Goal: Task Accomplishment & Management: Use online tool/utility

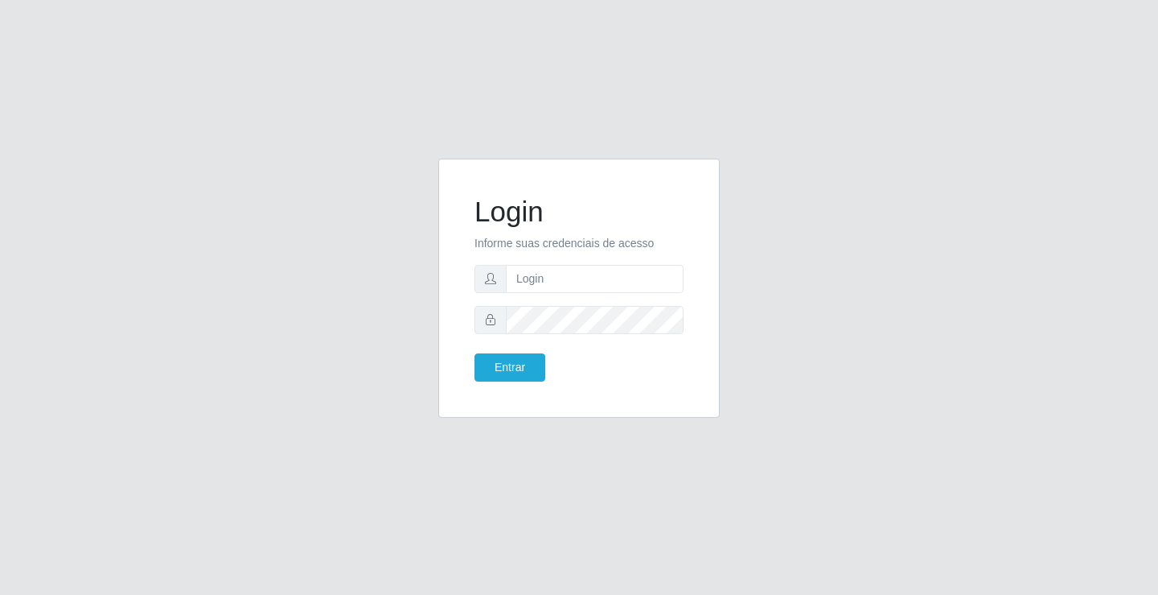
click at [1045, 298] on div "Login Informe suas credenciais de acesso Entrar" at bounding box center [579, 297] width 1158 height 595
click at [566, 283] on input "text" at bounding box center [595, 279] width 178 height 28
type input "zivaneide@ideal"
click at [475, 353] on button "Entrar" at bounding box center [510, 367] width 71 height 28
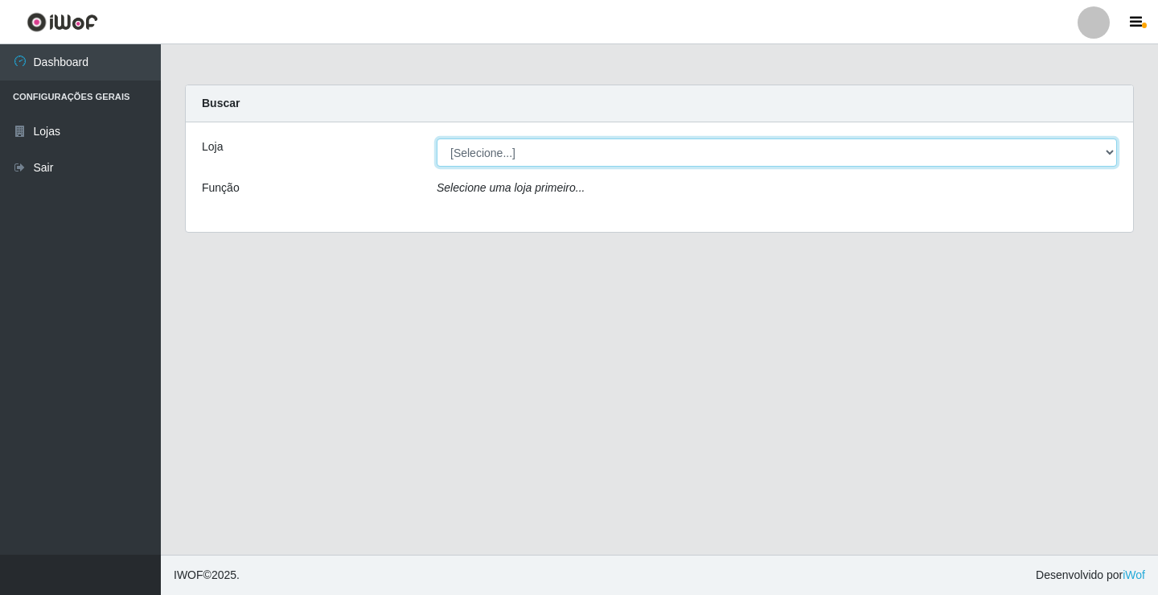
click at [1114, 149] on select "[Selecione...] Ideal - Conceição" at bounding box center [777, 152] width 681 height 28
select select "231"
click at [437, 138] on select "[Selecione...] Ideal - Conceição" at bounding box center [777, 152] width 681 height 28
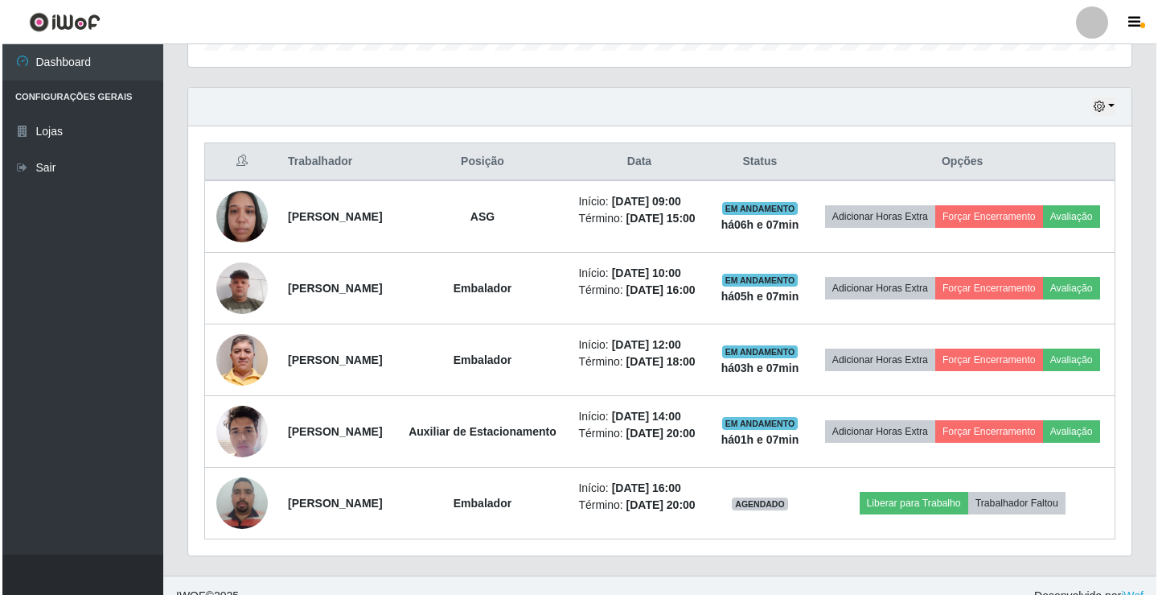
scroll to position [525, 0]
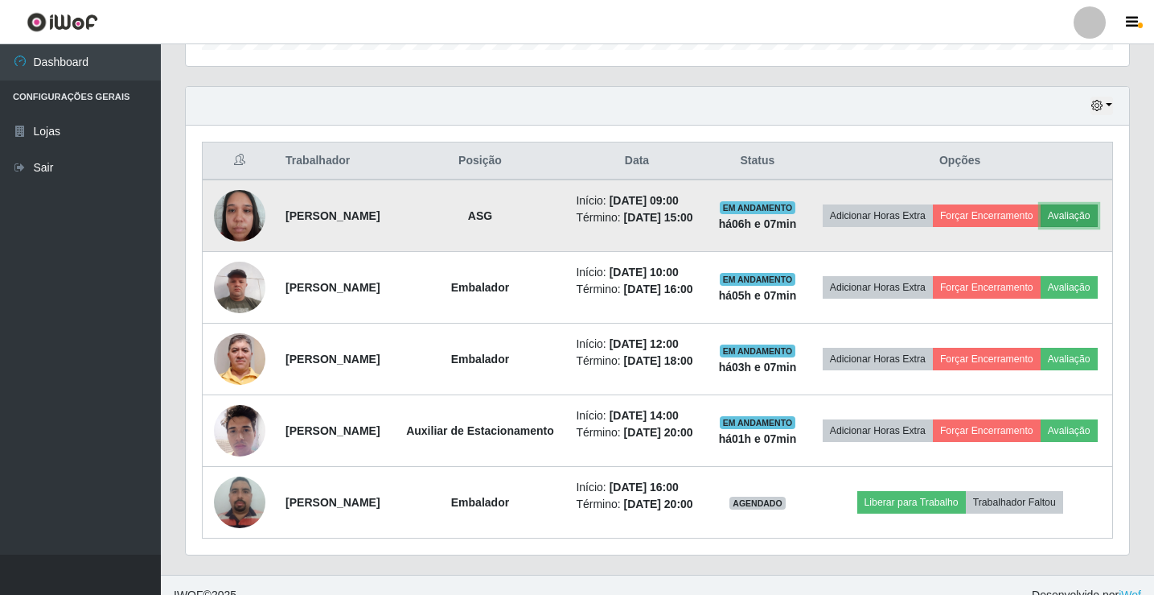
click at [1041, 227] on button "Avaliação" at bounding box center [1069, 215] width 57 height 23
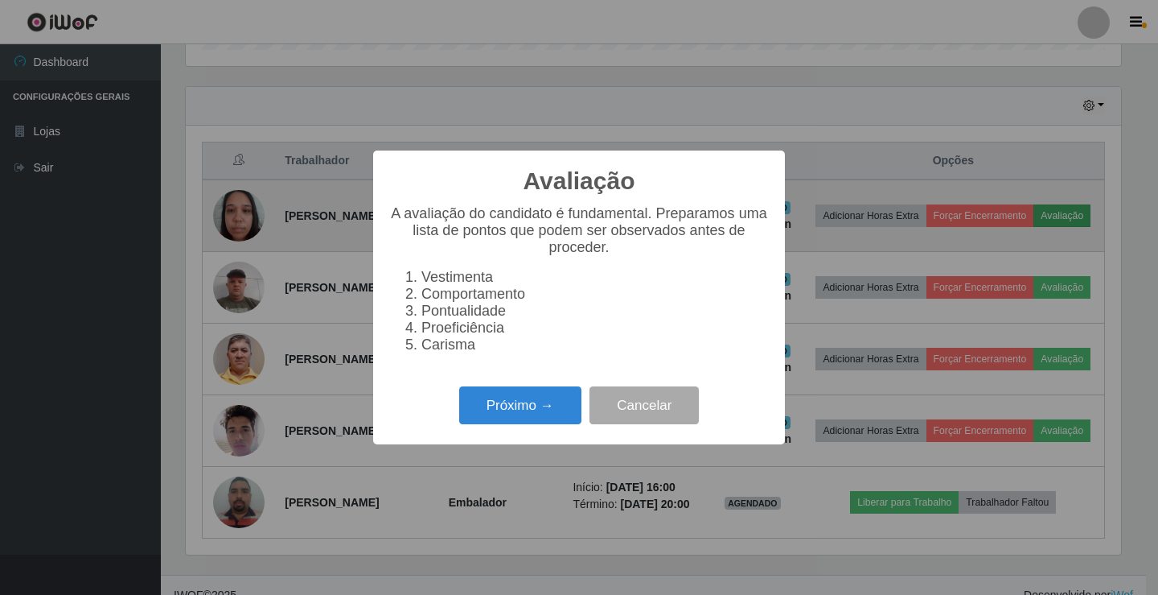
scroll to position [334, 936]
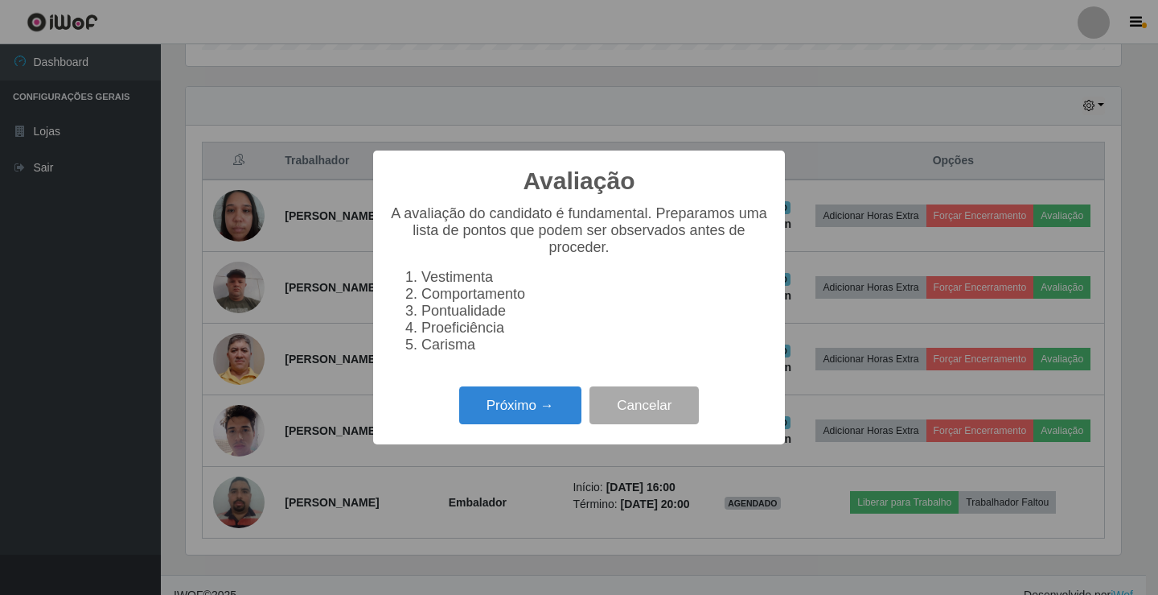
click at [533, 393] on div "Próximo → Cancelar" at bounding box center [579, 405] width 380 height 46
click at [533, 413] on button "Próximo →" at bounding box center [520, 405] width 122 height 38
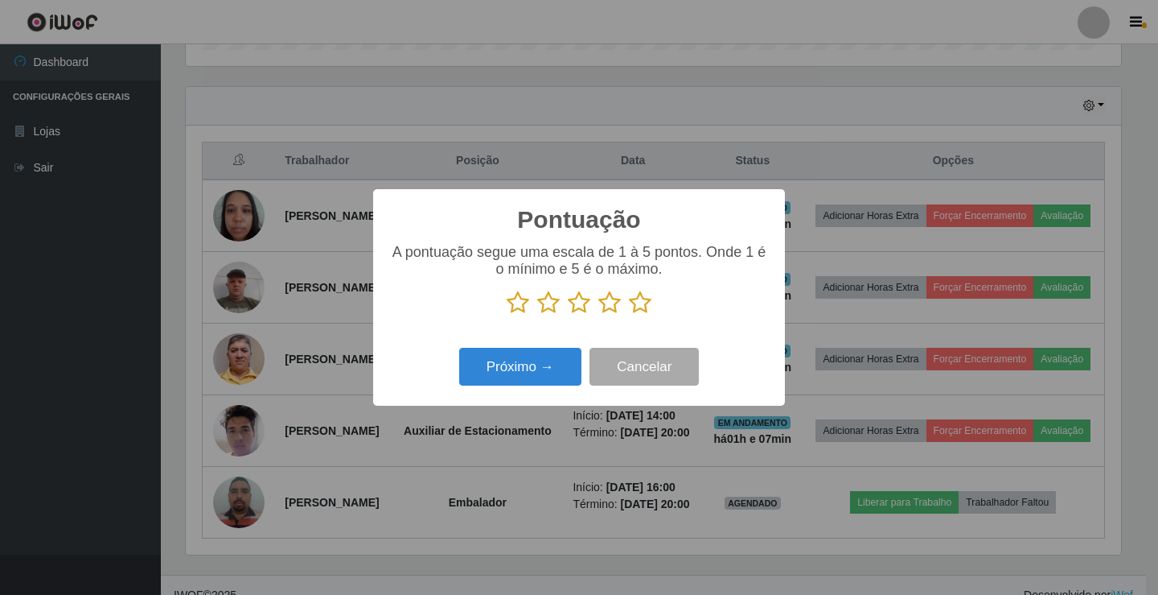
scroll to position [804157, 803555]
click at [611, 312] on icon at bounding box center [610, 302] width 23 height 24
click at [599, 315] on input "radio" at bounding box center [599, 315] width 0 height 0
click at [516, 368] on button "Próximo →" at bounding box center [520, 367] width 122 height 38
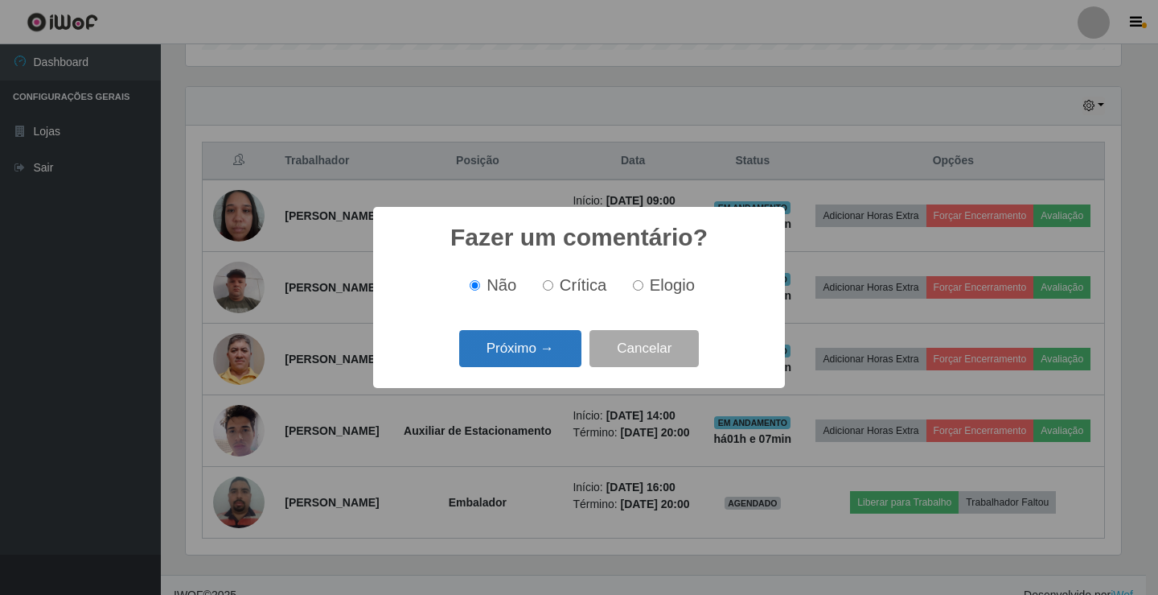
click at [528, 353] on button "Próximo →" at bounding box center [520, 349] width 122 height 38
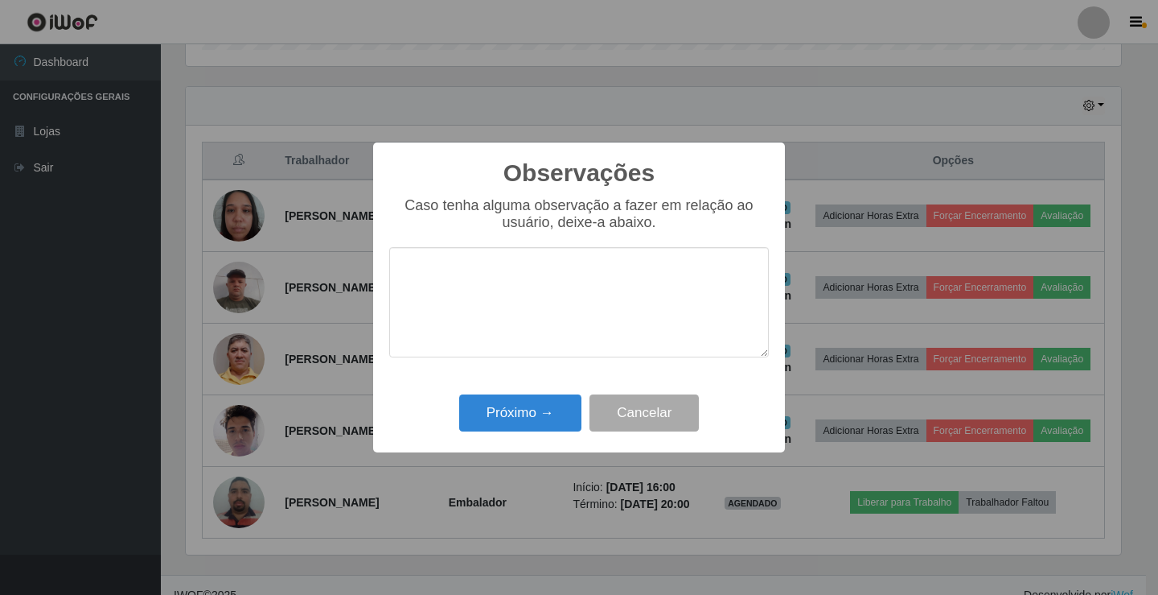
click at [512, 305] on textarea at bounding box center [579, 302] width 380 height 110
type textarea "ativo"
click at [537, 409] on button "Próximo →" at bounding box center [520, 413] width 122 height 38
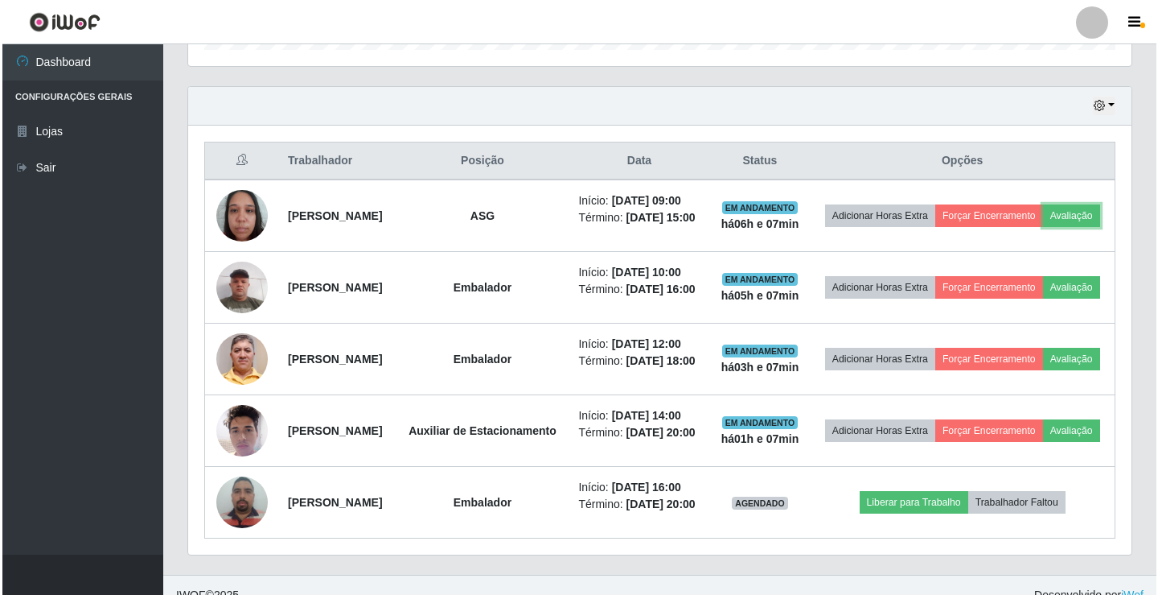
scroll to position [334, 944]
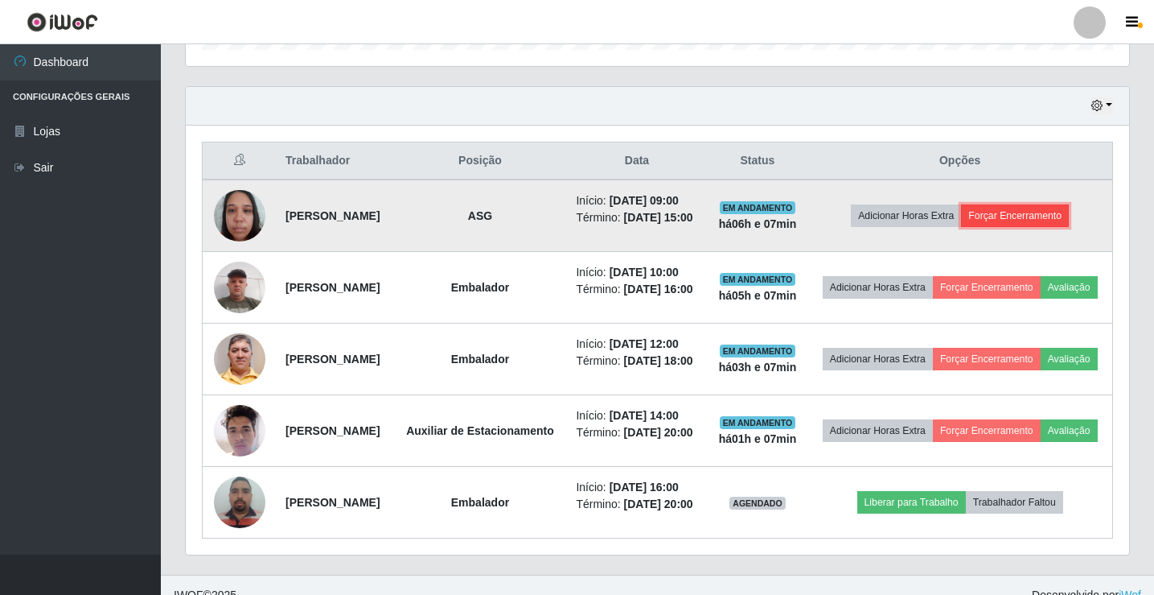
click at [1016, 220] on button "Forçar Encerramento" at bounding box center [1015, 215] width 108 height 23
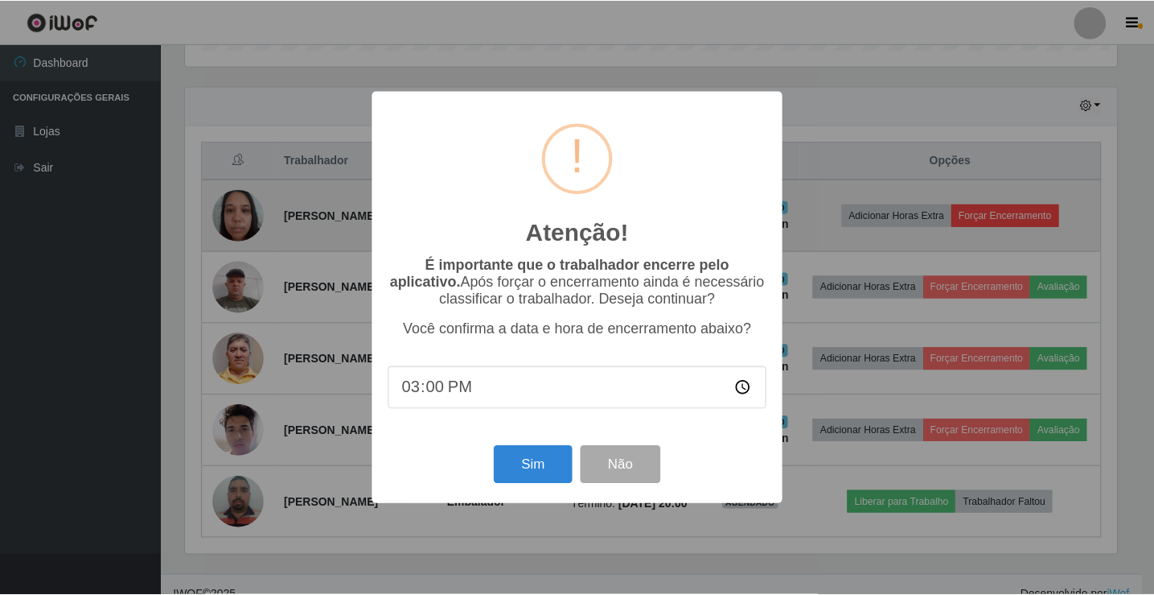
scroll to position [334, 936]
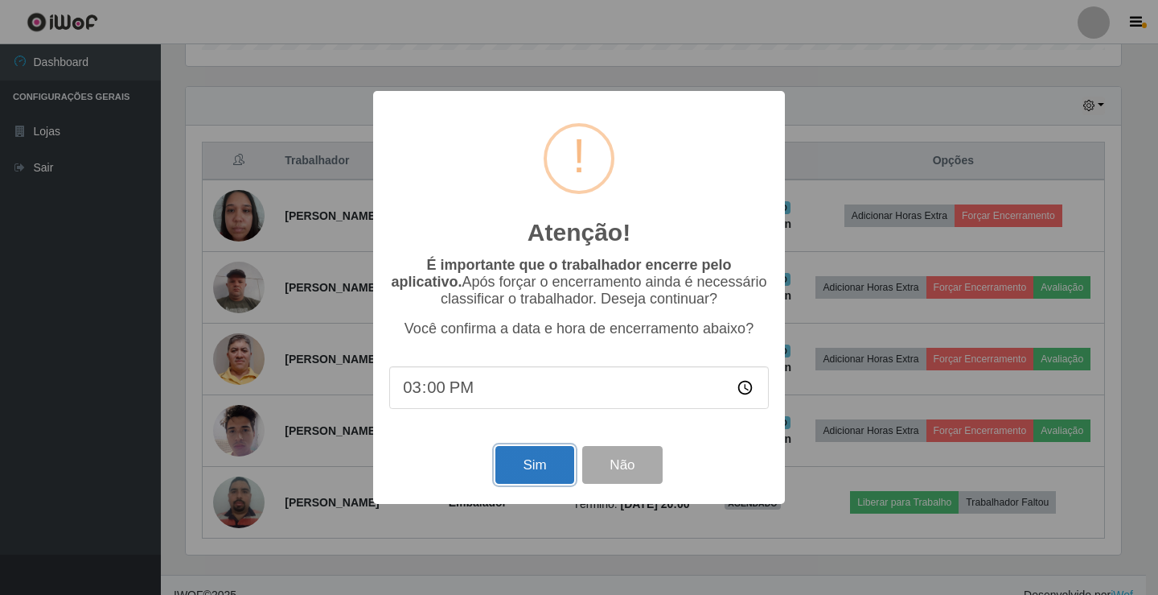
click at [546, 475] on button "Sim" at bounding box center [535, 465] width 78 height 38
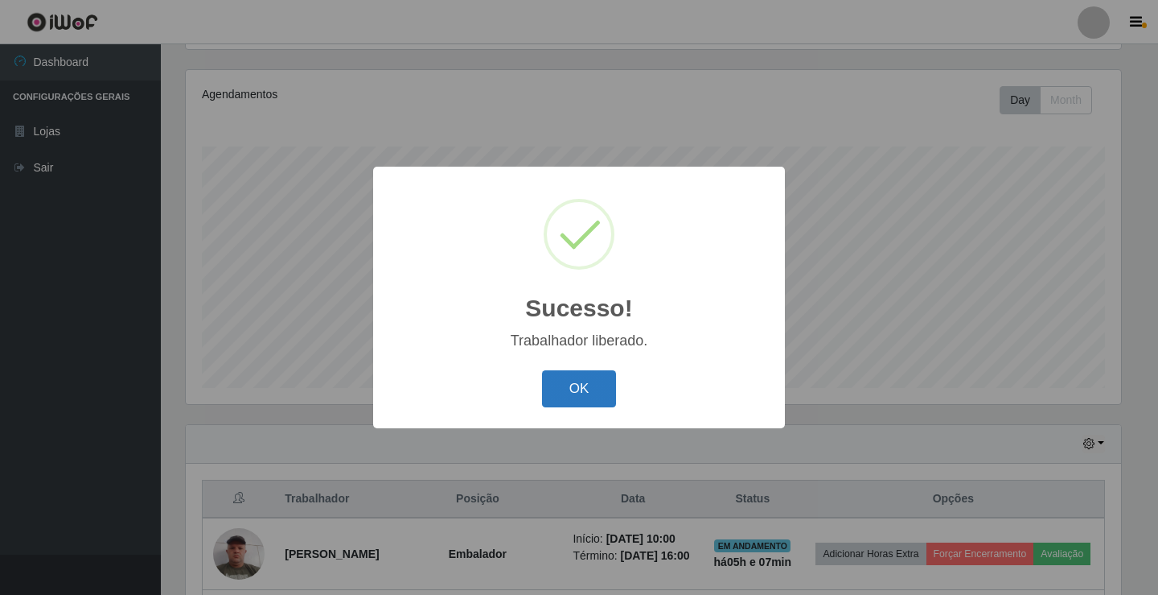
click at [570, 376] on button "OK" at bounding box center [579, 389] width 75 height 38
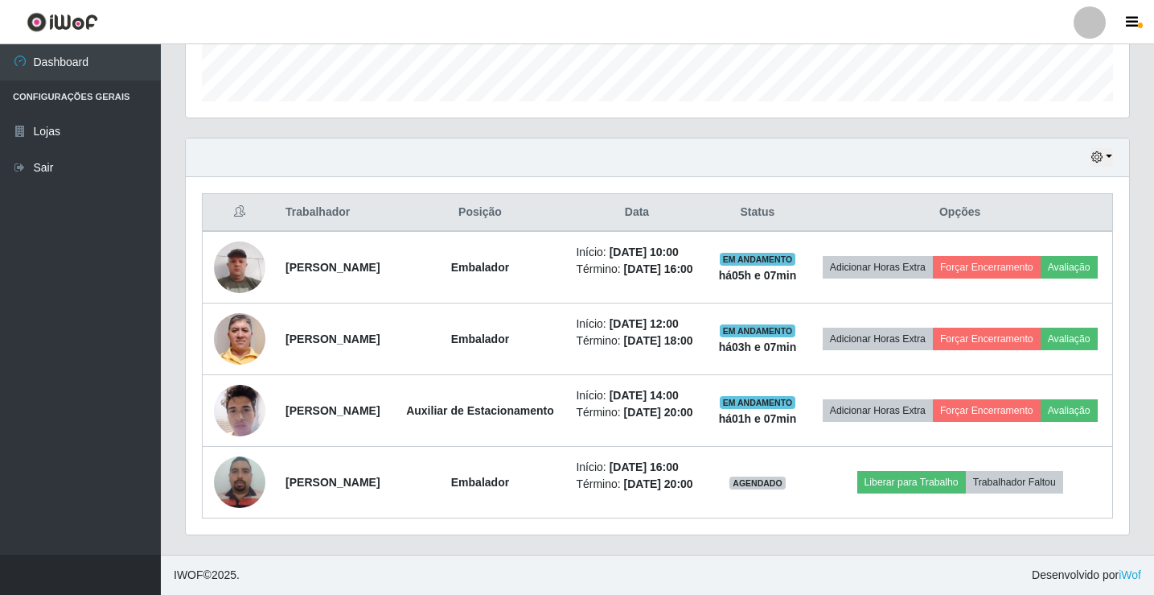
scroll to position [522, 0]
click at [67, 164] on link "Sair" at bounding box center [80, 168] width 161 height 36
